Goal: Task Accomplishment & Management: Manage account settings

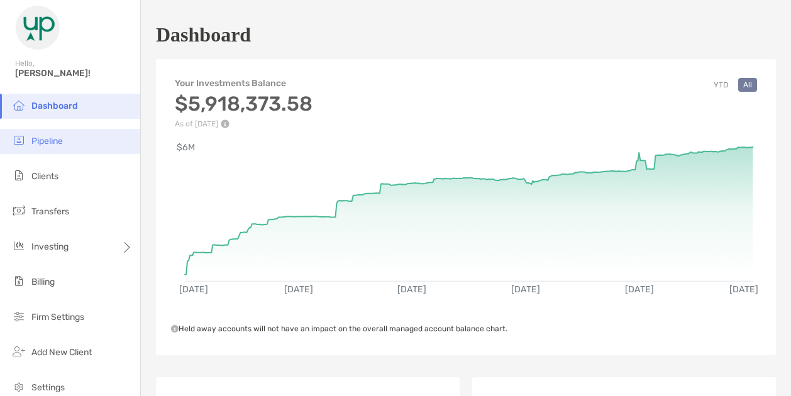
click at [43, 148] on li "Pipeline" at bounding box center [70, 141] width 140 height 25
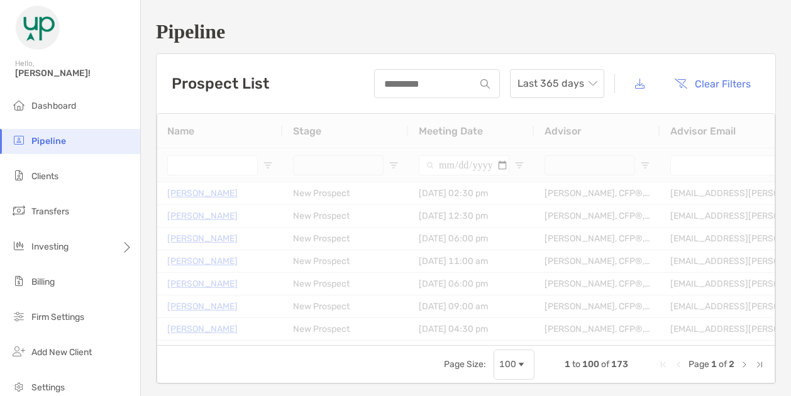
type input "**********"
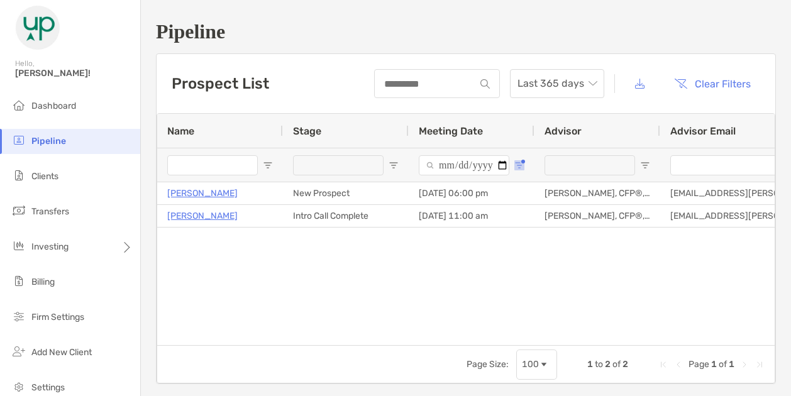
click at [518, 164] on span "Open Filter Menu" at bounding box center [520, 165] width 10 height 10
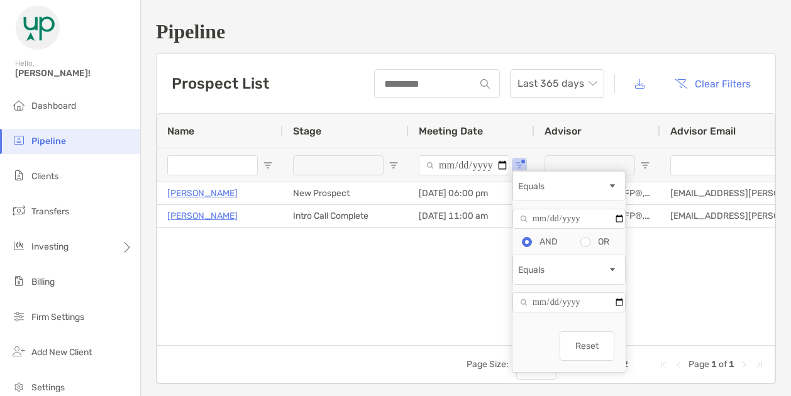
click at [593, 349] on button "Reset" at bounding box center [587, 347] width 55 height 30
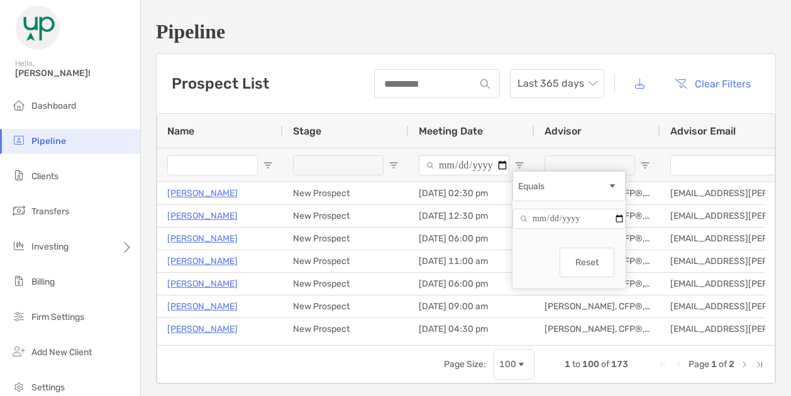
click at [588, 229] on input "Filter Value" at bounding box center [569, 219] width 113 height 20
click at [623, 229] on input "Filter Value" at bounding box center [569, 219] width 113 height 20
click at [615, 228] on input "Filter Value" at bounding box center [569, 219] width 113 height 20
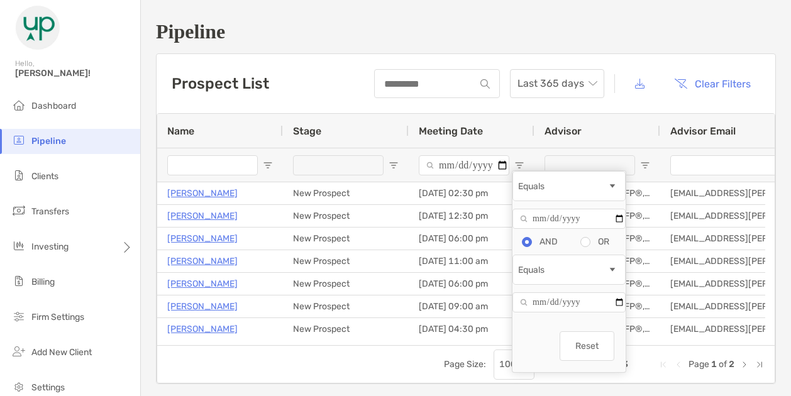
type input "**********"
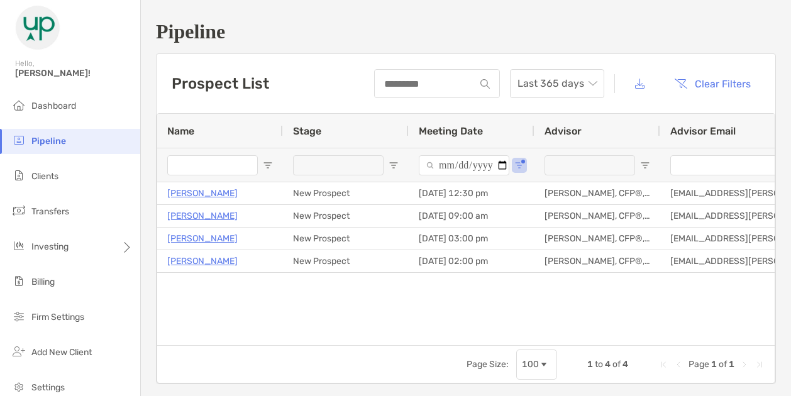
click at [447, 41] on h1 "Pipeline" at bounding box center [466, 31] width 620 height 23
click at [520, 170] on div "**********" at bounding box center [472, 165] width 126 height 34
click at [516, 165] on span "Open Filter Menu" at bounding box center [520, 165] width 10 height 10
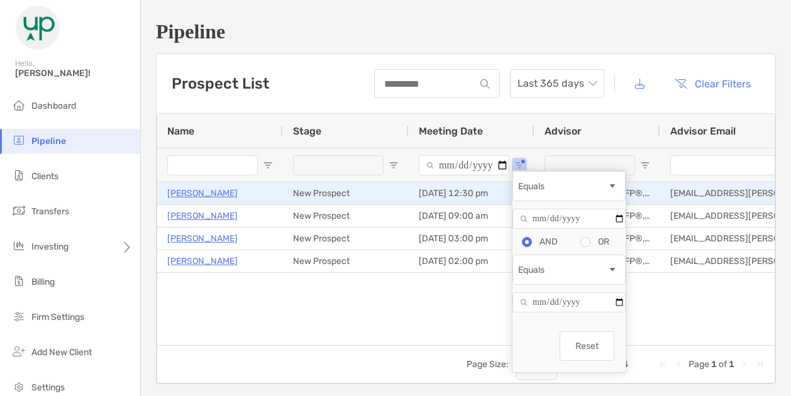
click at [209, 193] on p "Jill Fuerstenberg" at bounding box center [202, 194] width 70 height 16
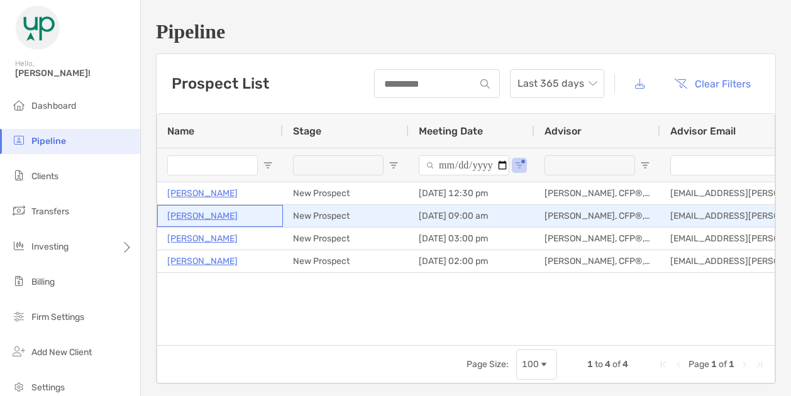
click at [195, 212] on p "Kimberly Smith" at bounding box center [202, 216] width 70 height 16
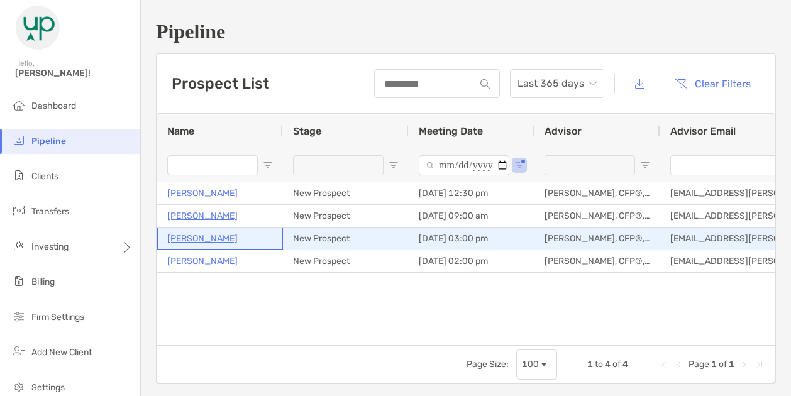
click at [197, 240] on p "John Treter" at bounding box center [202, 239] width 70 height 16
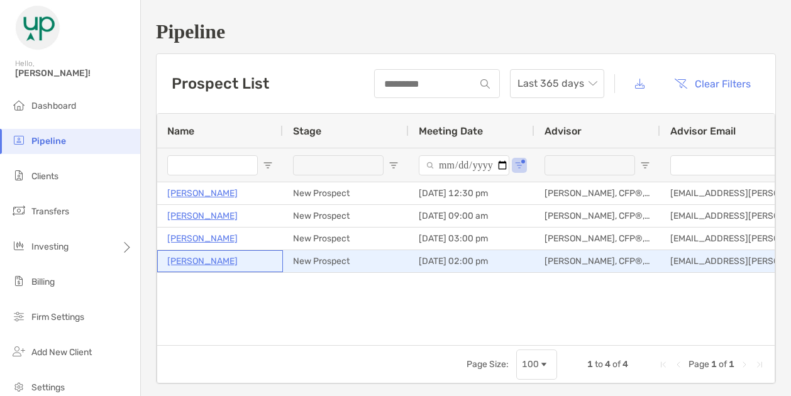
click at [194, 260] on p "[PERSON_NAME]" at bounding box center [202, 262] width 70 height 16
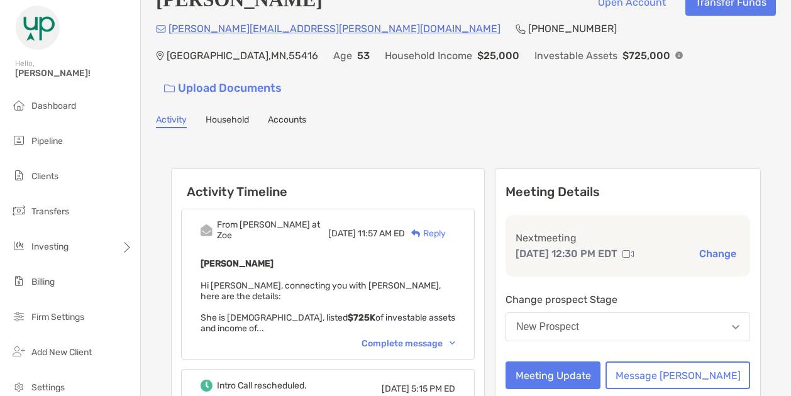
scroll to position [30, 0]
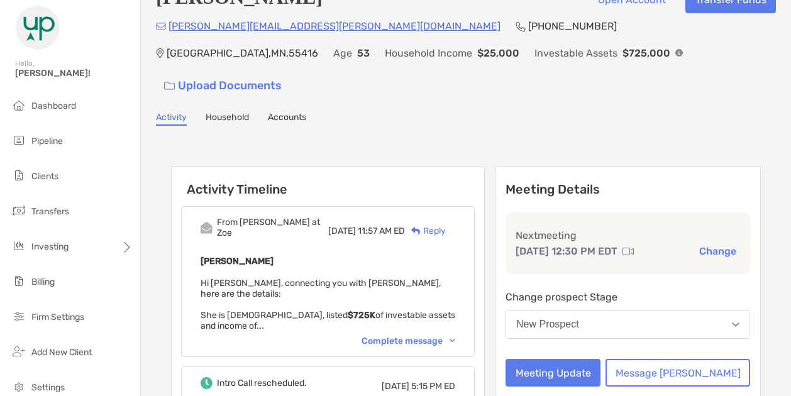
click at [445, 336] on div "Complete message" at bounding box center [409, 341] width 94 height 11
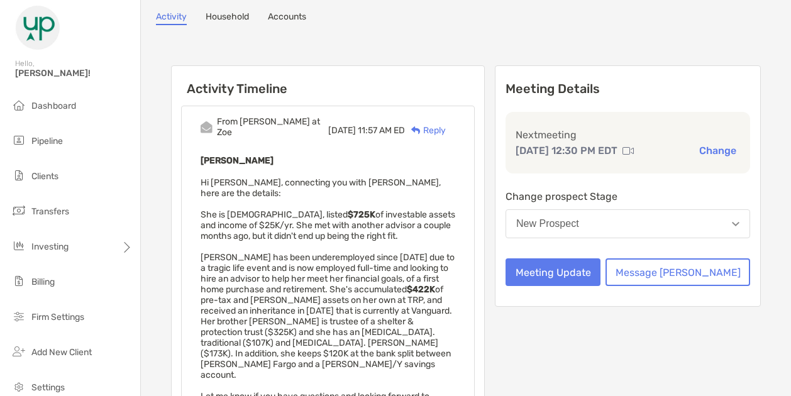
scroll to position [131, 0]
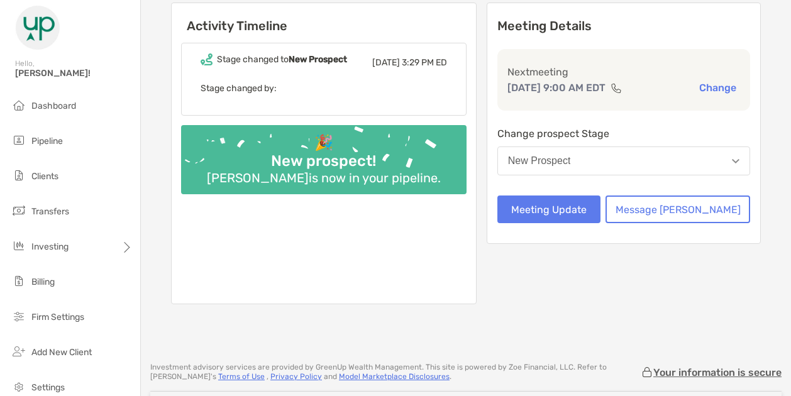
scroll to position [144, 0]
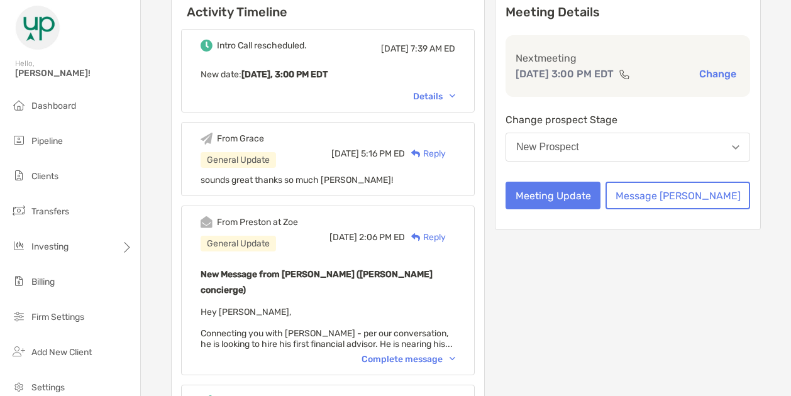
scroll to position [160, 0]
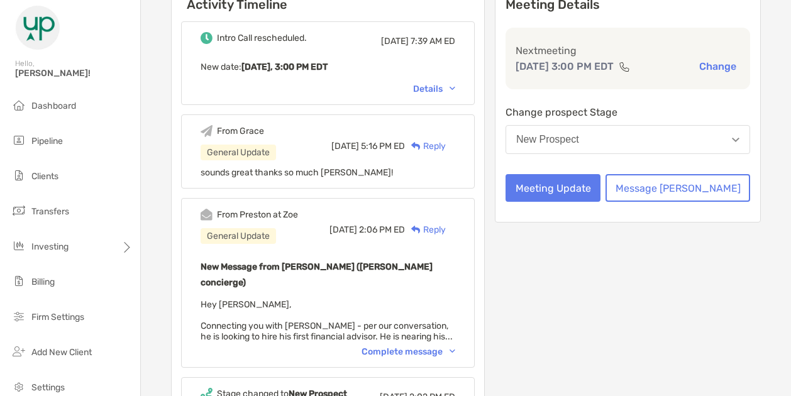
click at [430, 328] on div "From Preston at Zoe General Update Wed, Sep 24 2:06 PM ED Reply New Message fro…" at bounding box center [328, 283] width 294 height 170
click at [429, 347] on div "Complete message" at bounding box center [409, 352] width 94 height 11
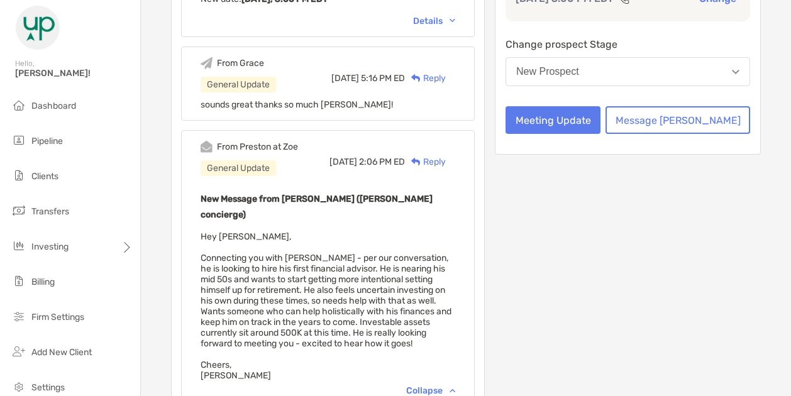
scroll to position [231, 0]
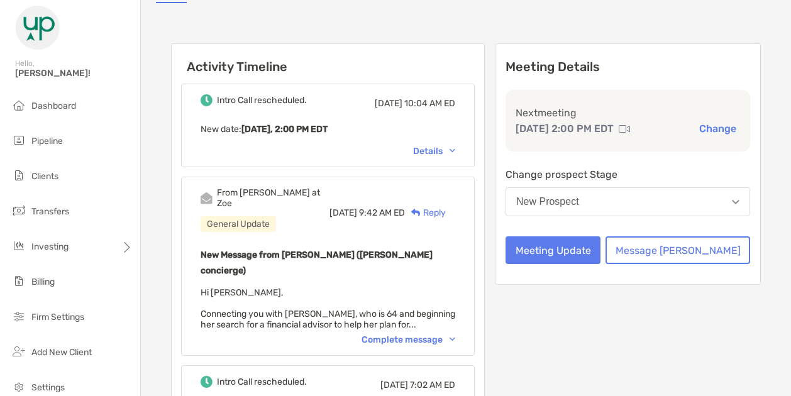
scroll to position [128, 0]
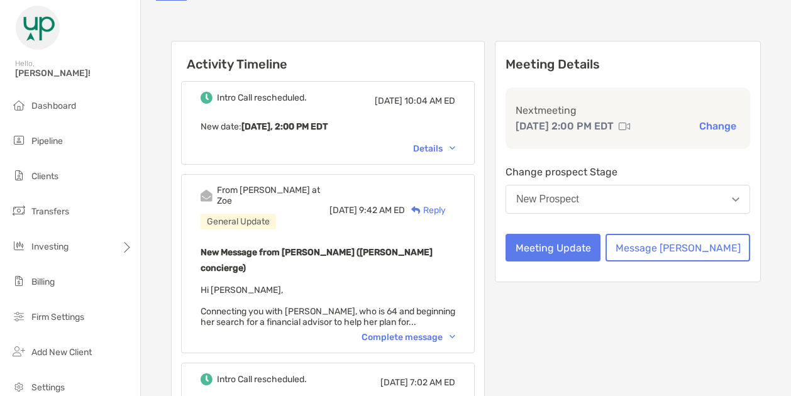
click at [455, 332] on div "Complete message" at bounding box center [409, 337] width 94 height 11
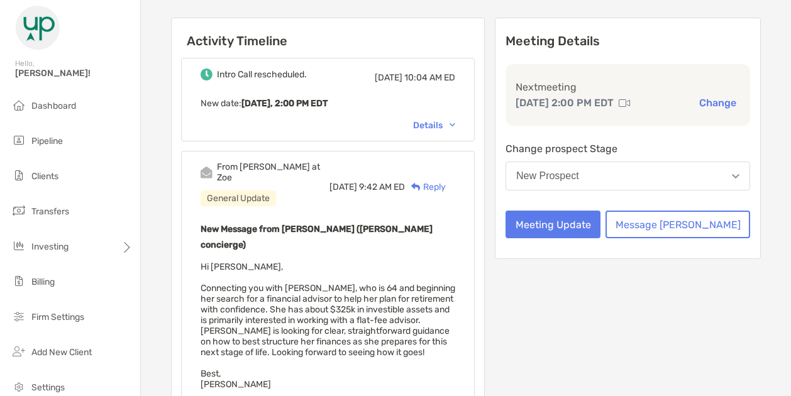
scroll to position [0, 0]
